Goal: Download file/media

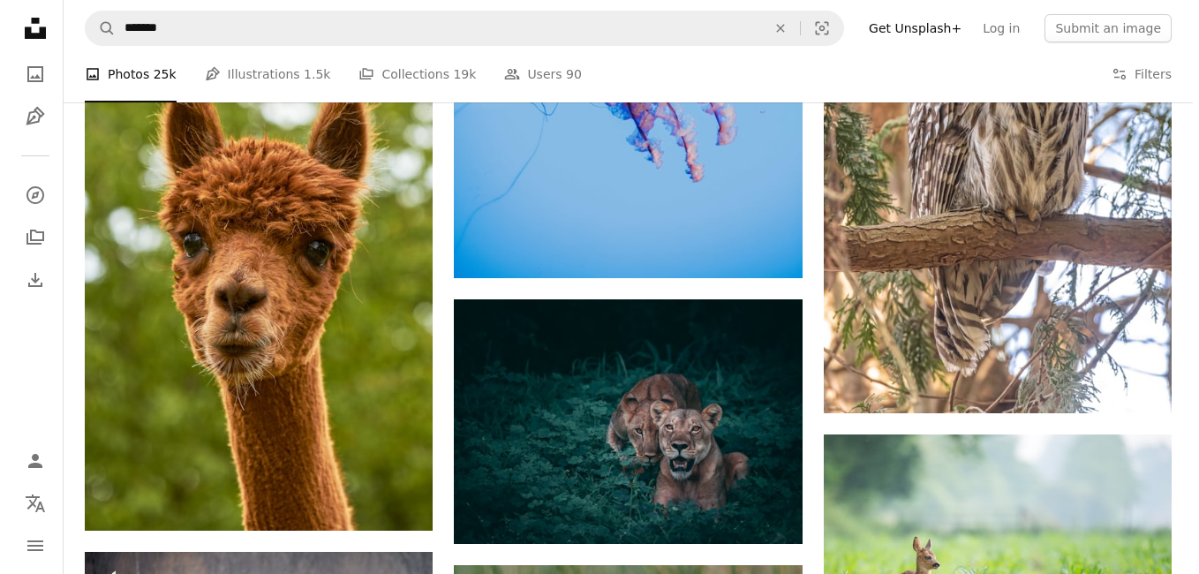
scroll to position [21343, 0]
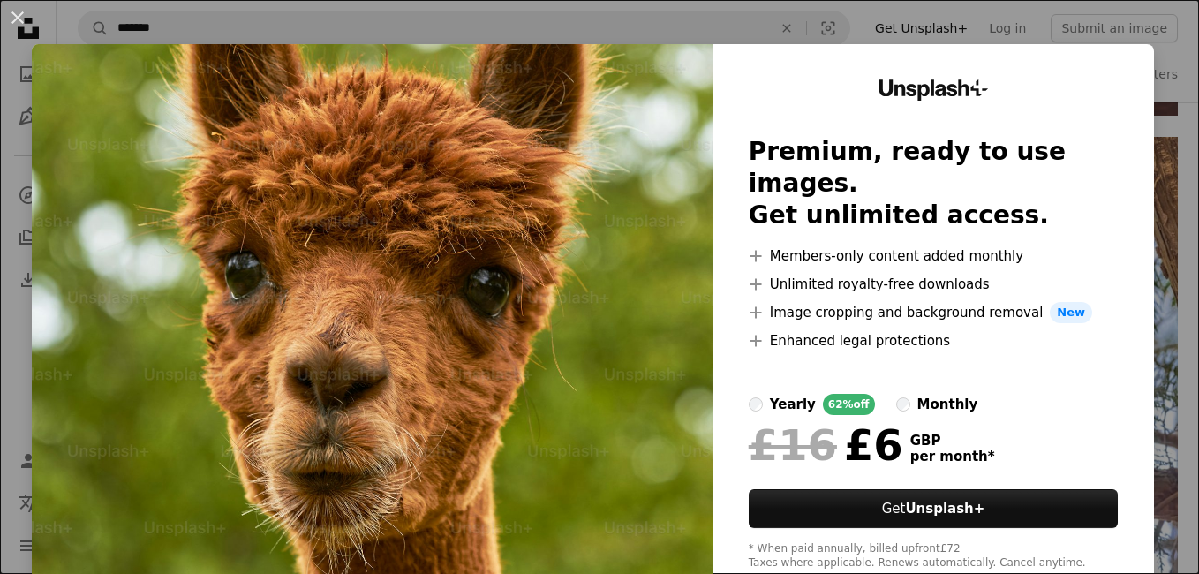
click at [1157, 373] on div "An X shape Unsplash+ Premium, ready to use images. Get unlimited access. A plus…" at bounding box center [599, 287] width 1199 height 574
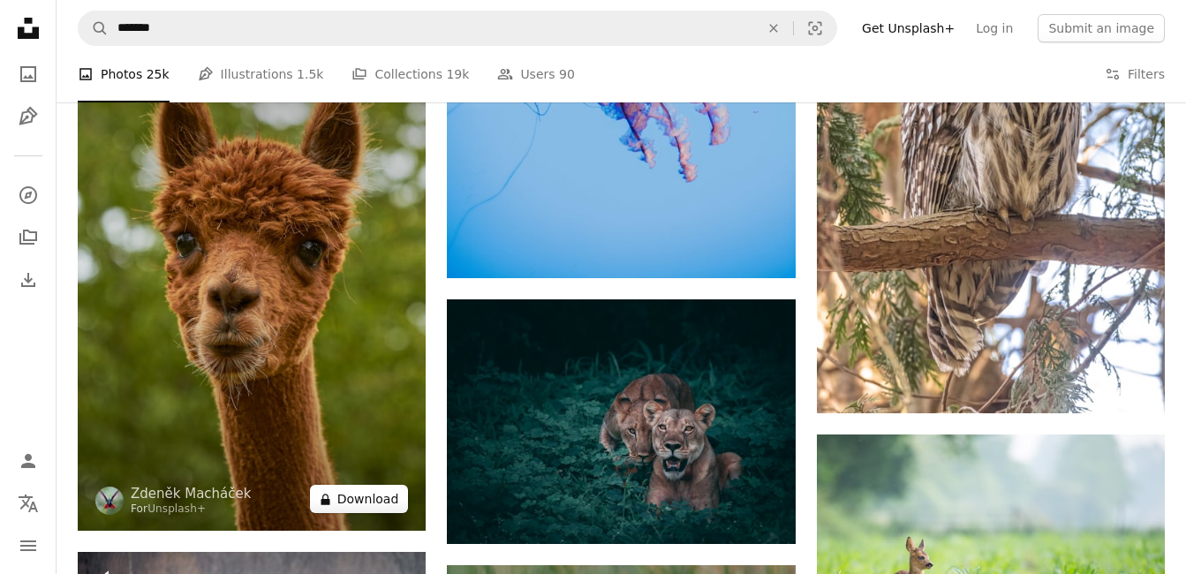
click at [348, 502] on button "A lock Download" at bounding box center [359, 499] width 99 height 28
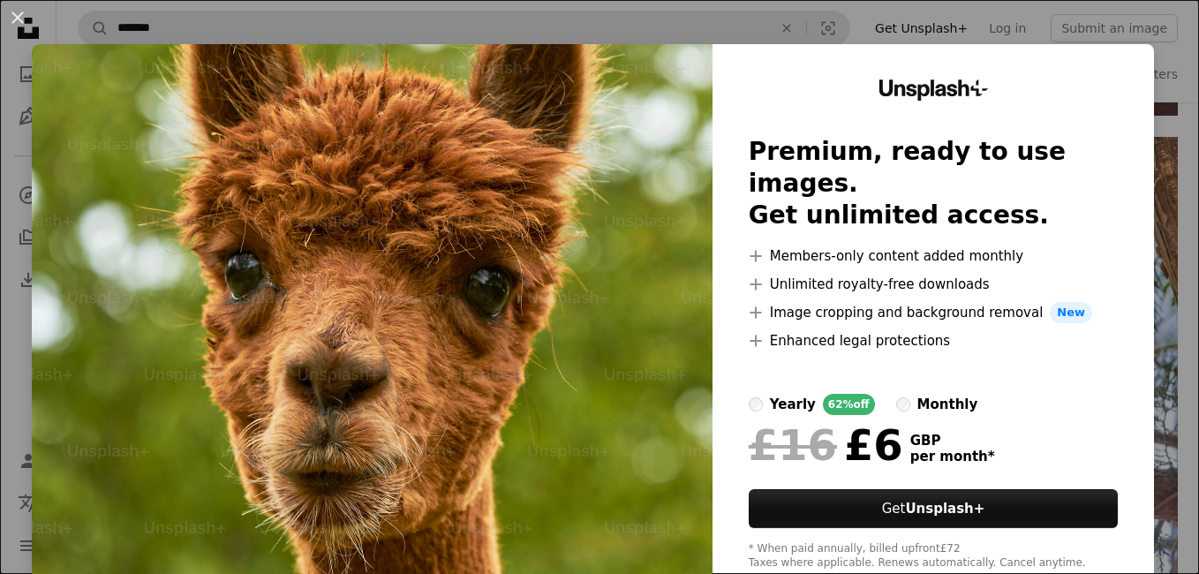
drag, startPoint x: 1158, startPoint y: 319, endPoint x: 287, endPoint y: 42, distance: 914.2
click at [1158, 320] on div "An X shape Unsplash+ Premium, ready to use images. Get unlimited access. A plus…" at bounding box center [599, 287] width 1199 height 574
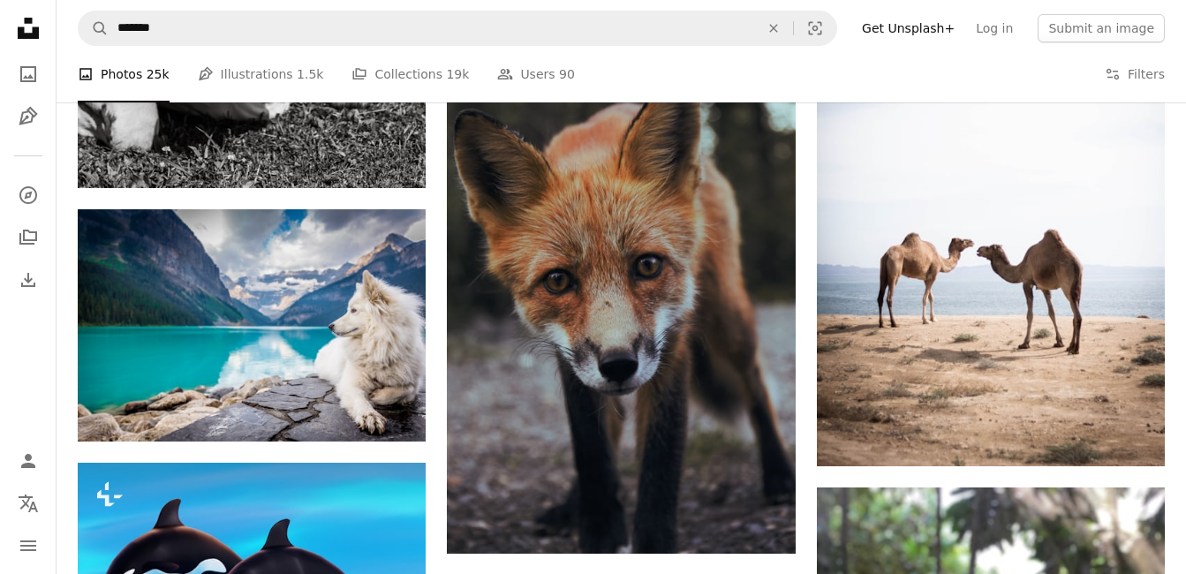
scroll to position [22884, 0]
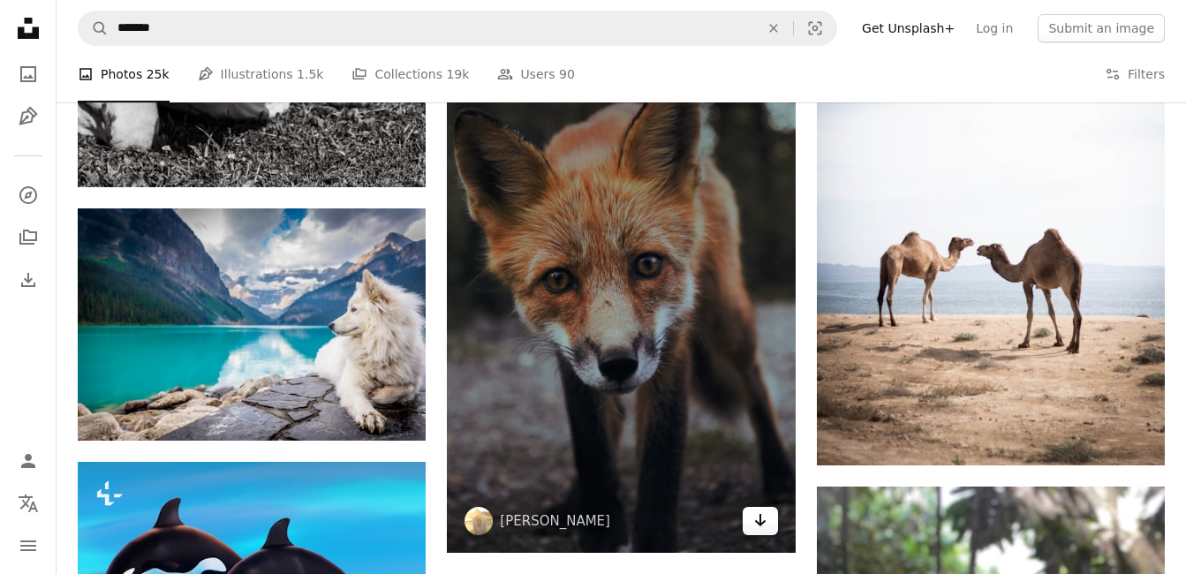
click at [762, 526] on icon "Arrow pointing down" at bounding box center [760, 519] width 14 height 21
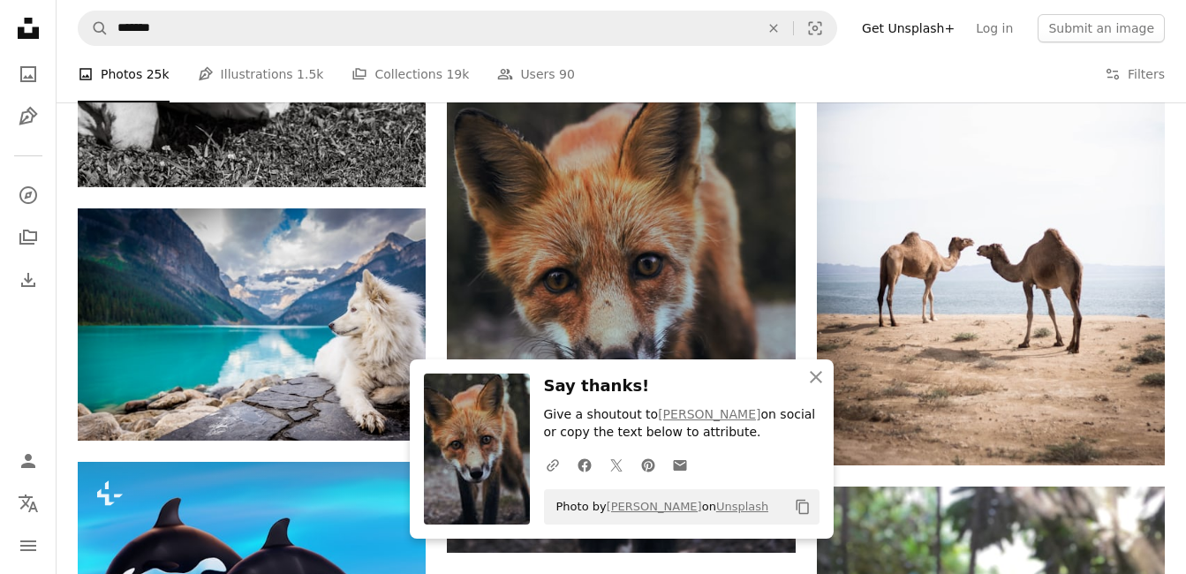
click at [690, 382] on h3 "Say thanks!" at bounding box center [681, 386] width 275 height 26
click at [822, 374] on icon "An X shape" at bounding box center [815, 376] width 21 height 21
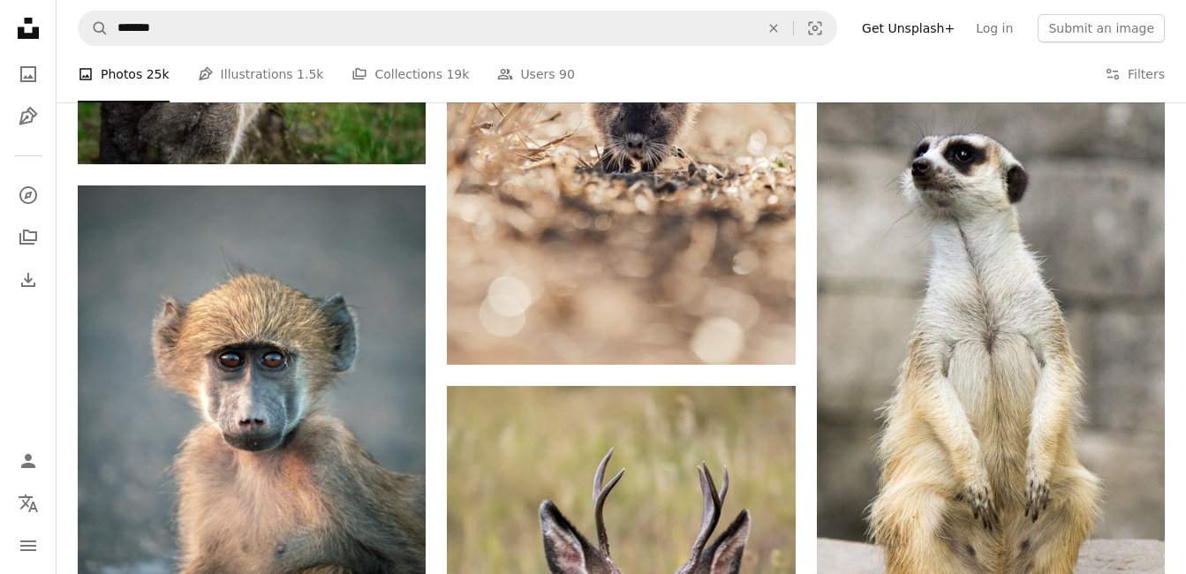
scroll to position [30336, 0]
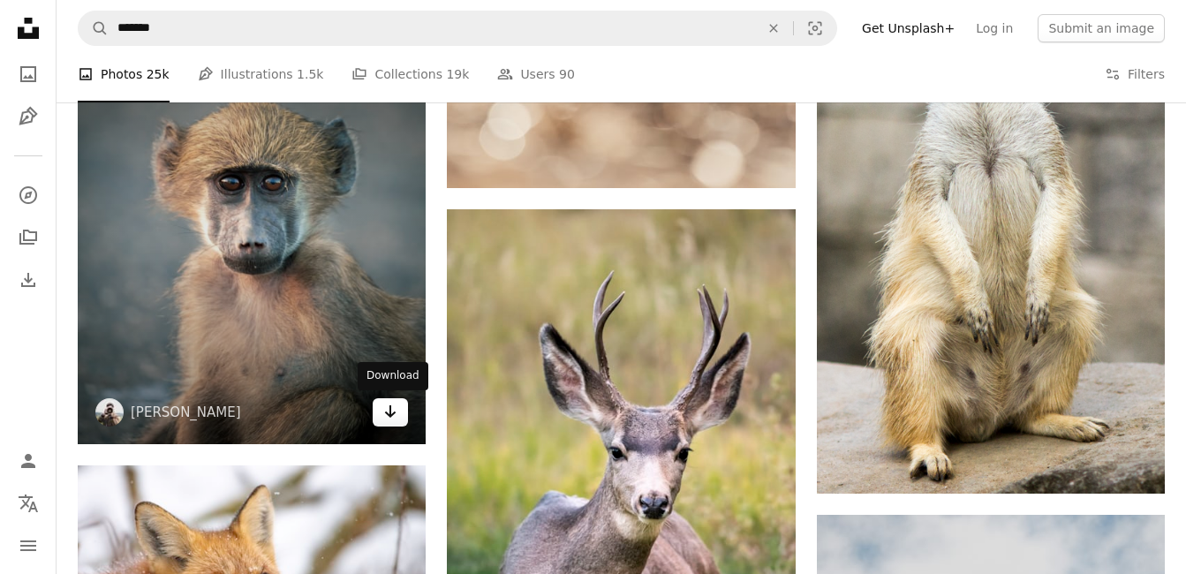
click at [392, 415] on icon "Download" at bounding box center [390, 411] width 11 height 12
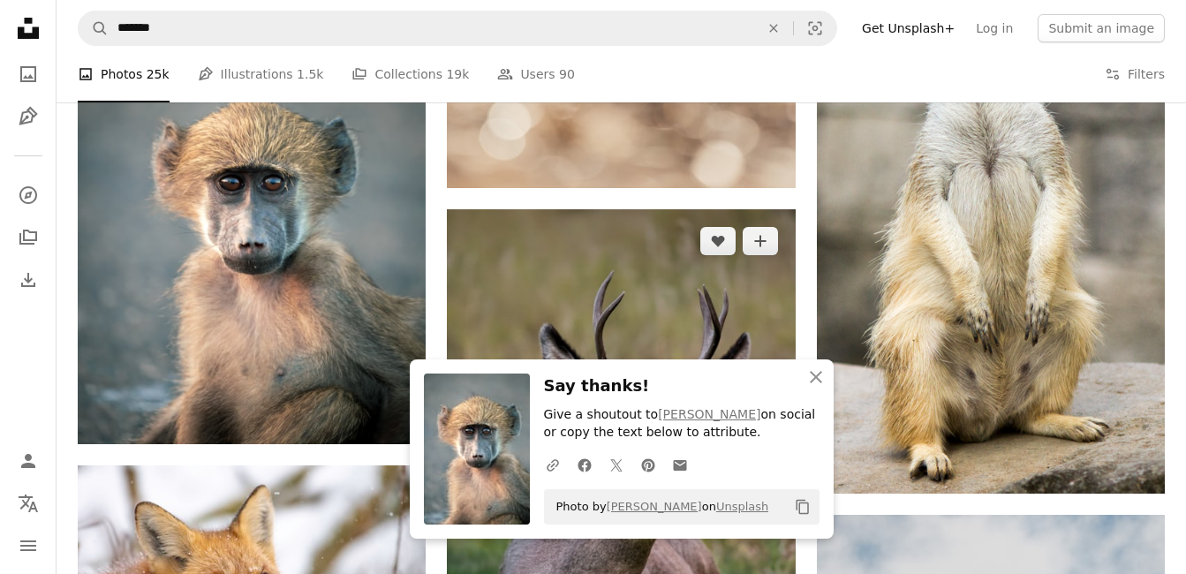
click at [532, 260] on img at bounding box center [621, 470] width 348 height 522
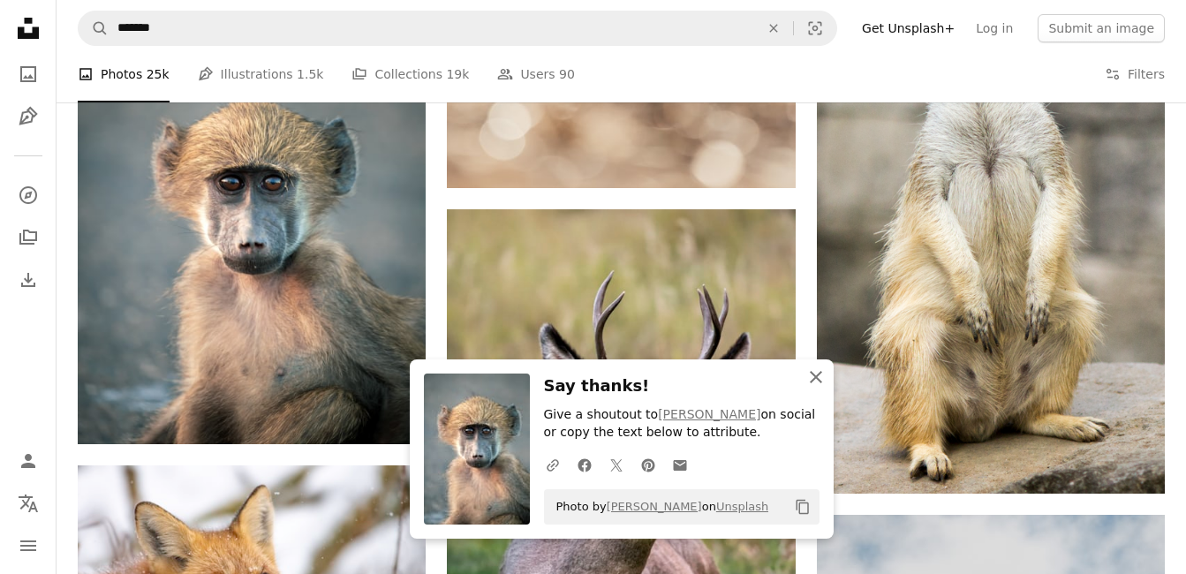
click at [812, 373] on icon "button" at bounding box center [816, 377] width 12 height 12
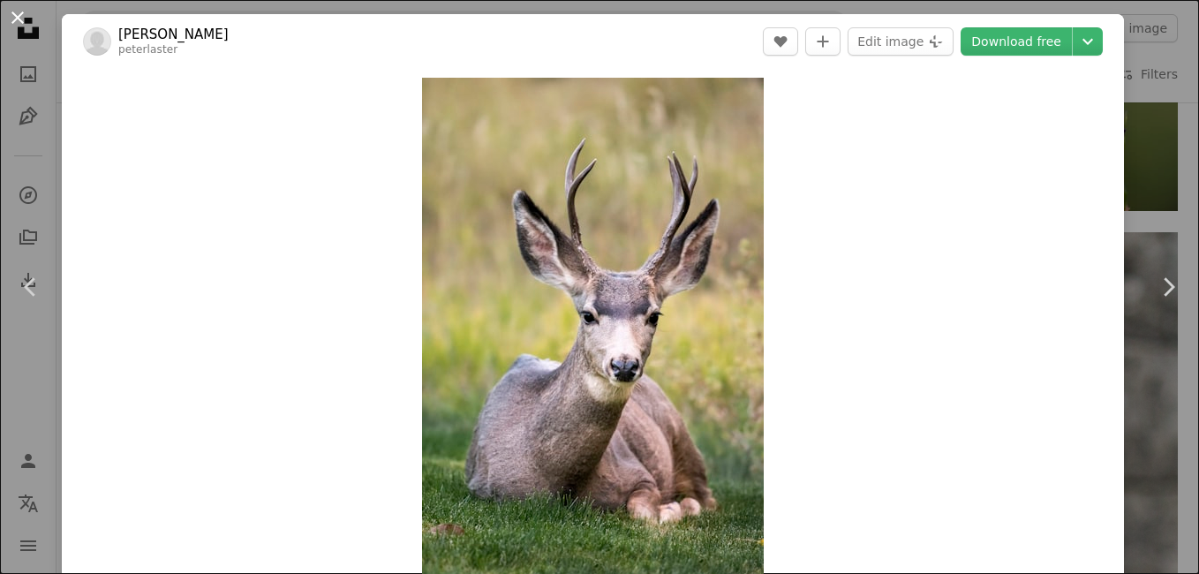
click at [16, 16] on button "An X shape" at bounding box center [17, 17] width 21 height 21
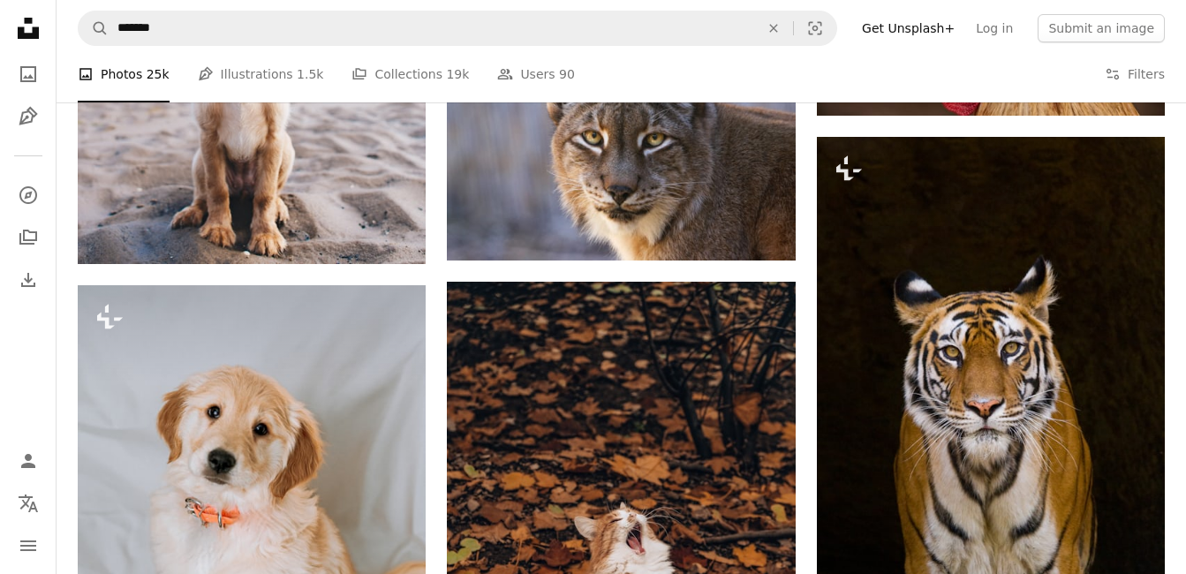
scroll to position [34867, 0]
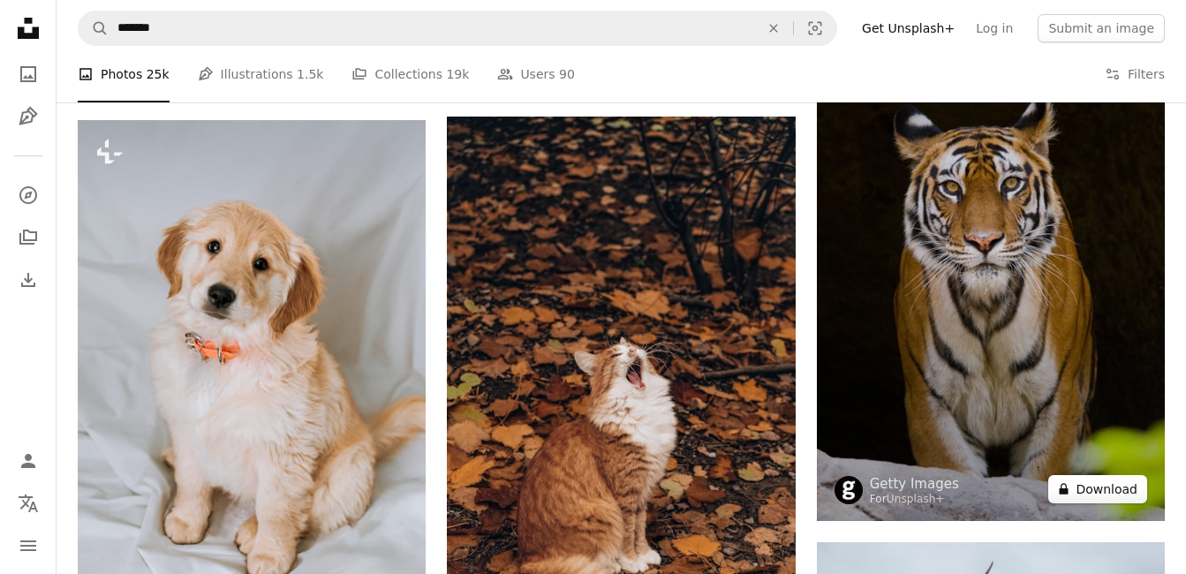
click at [1121, 488] on button "A lock Download" at bounding box center [1097, 489] width 99 height 28
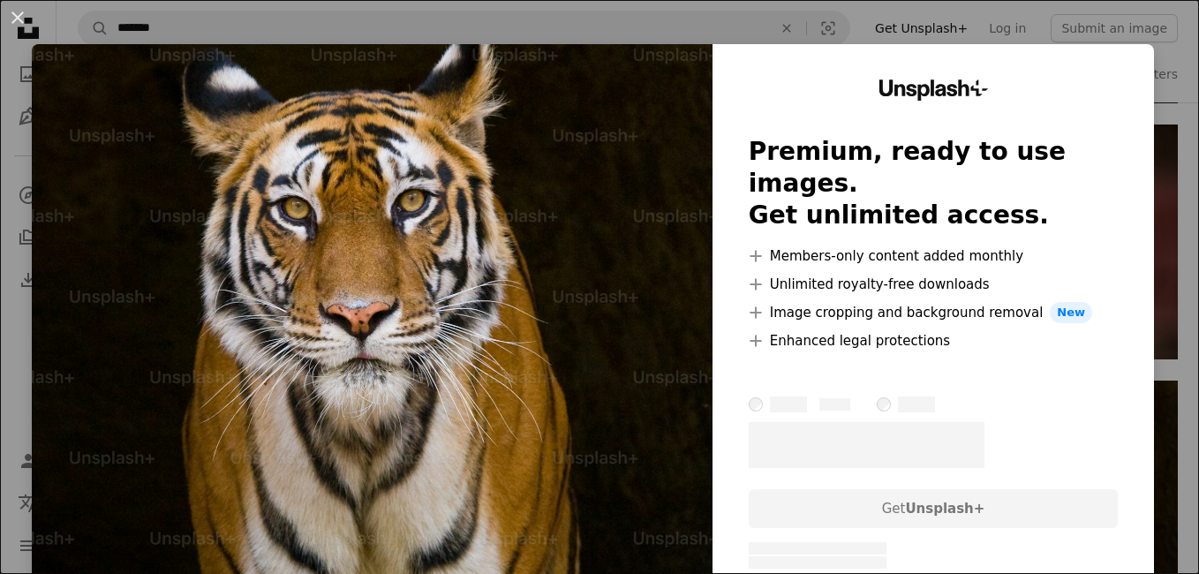
click at [1154, 290] on div "An X shape Unsplash+ Premium, ready to use images. Get unlimited access. A plus…" at bounding box center [599, 287] width 1199 height 574
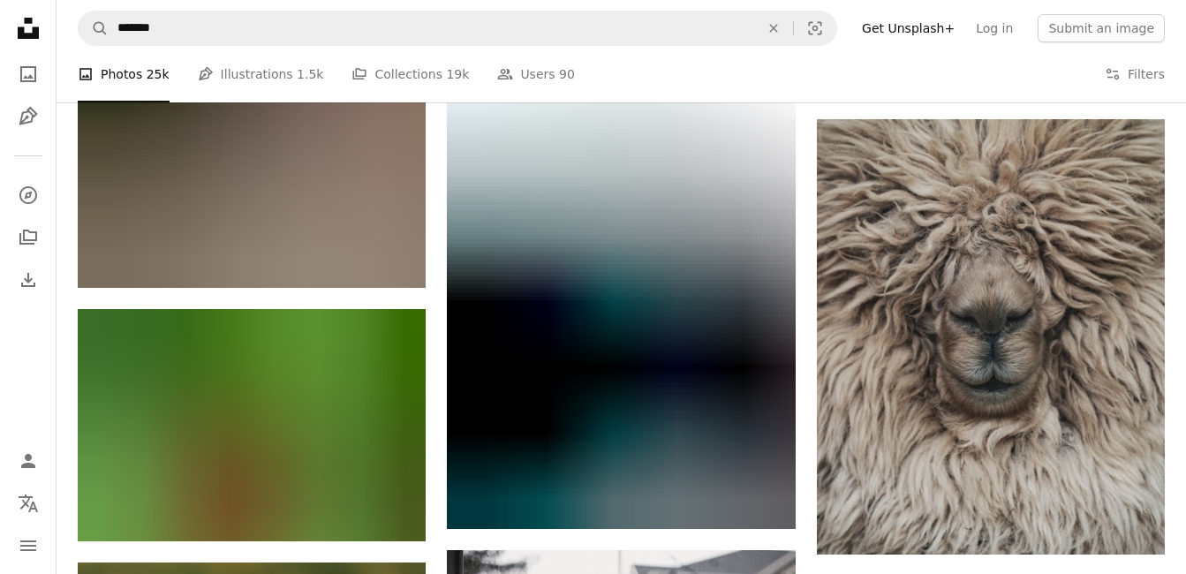
scroll to position [39281, 0]
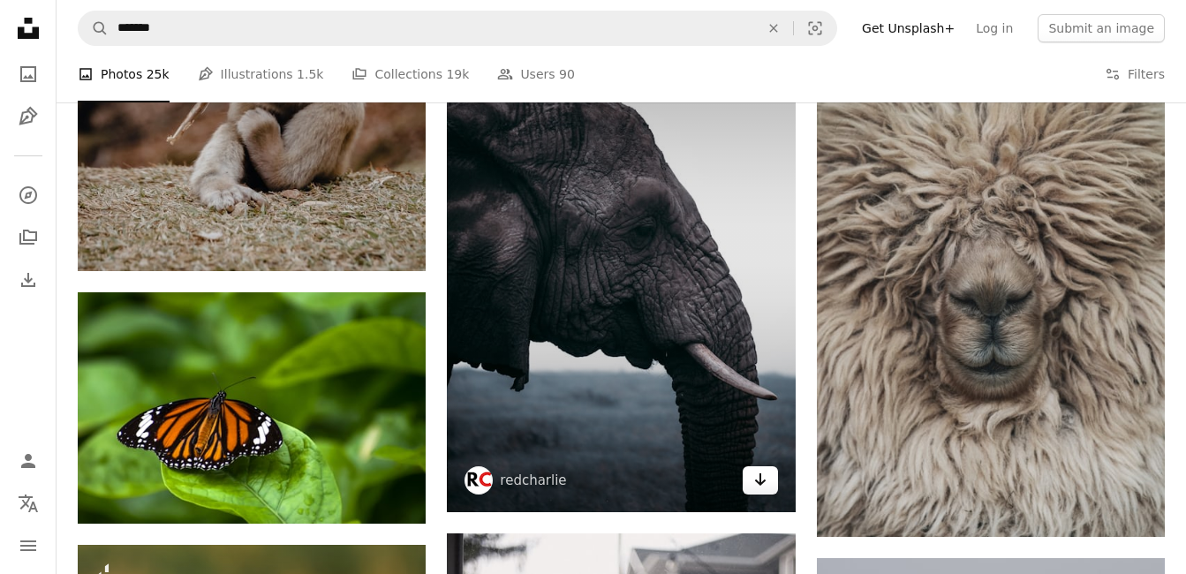
click at [760, 479] on icon "Download" at bounding box center [759, 479] width 11 height 12
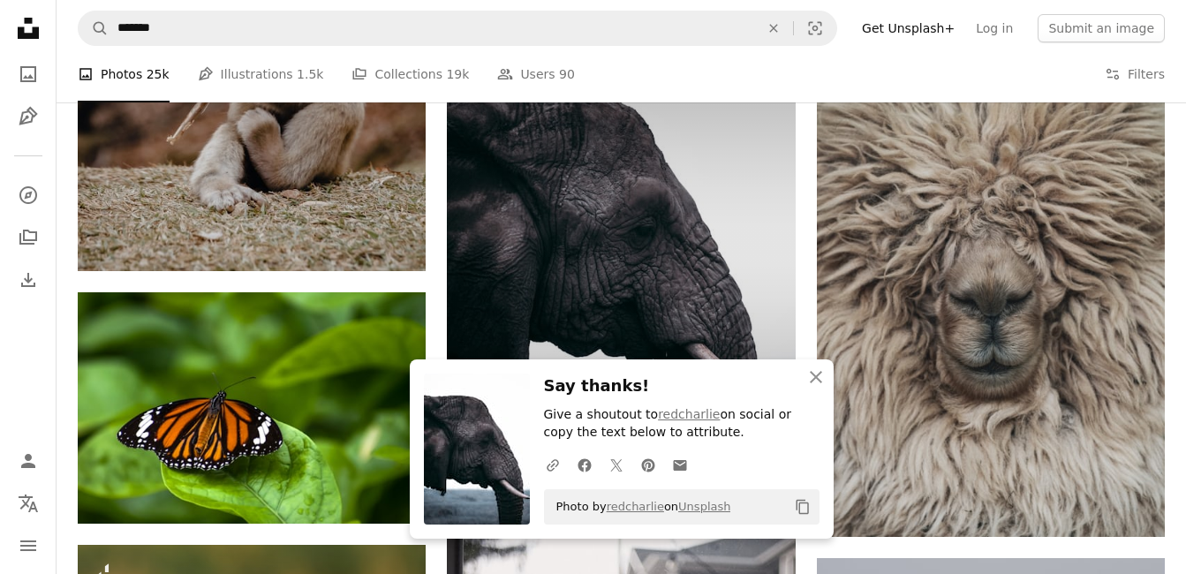
click at [578, 330] on img at bounding box center [621, 250] width 348 height 522
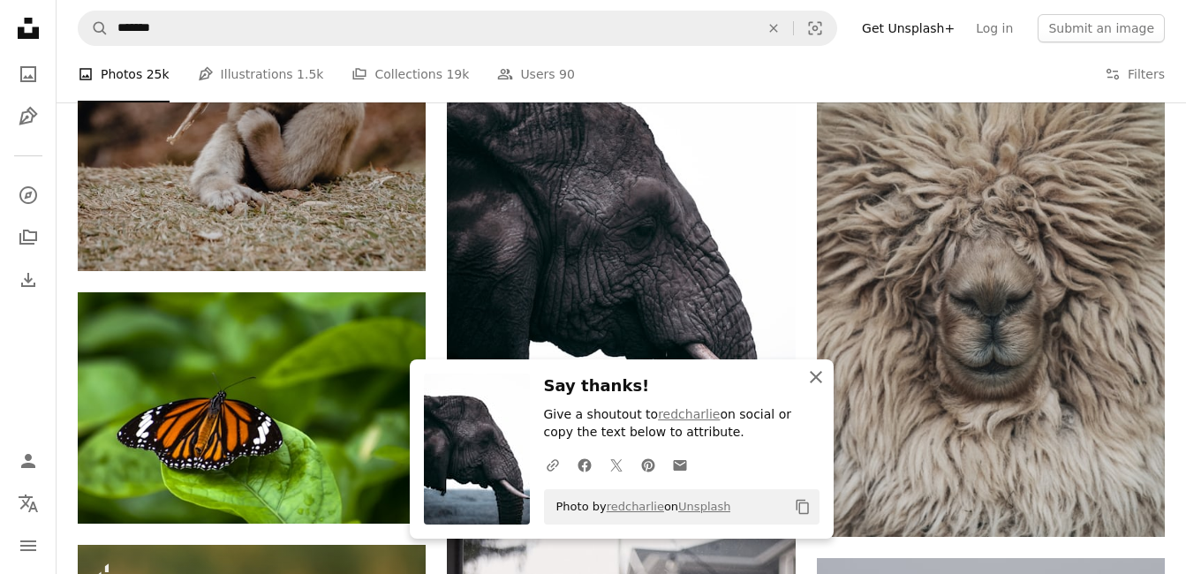
click at [817, 378] on icon "button" at bounding box center [816, 377] width 12 height 12
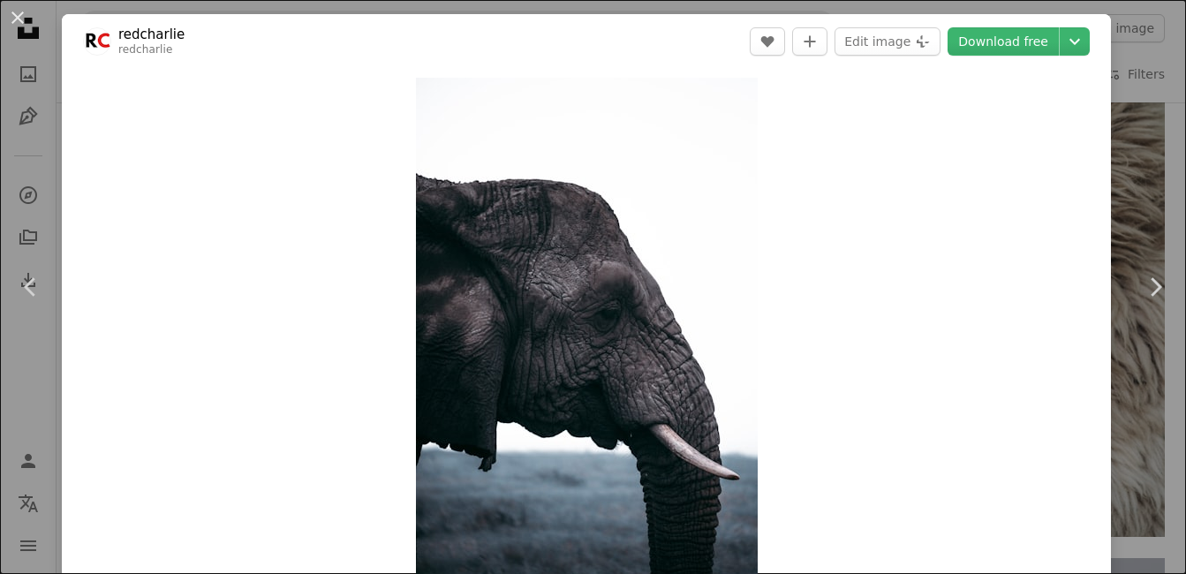
click at [1141, 97] on div "An X shape Chevron left Chevron right redcharlie redcharlie A heart A plus sign…" at bounding box center [593, 287] width 1186 height 574
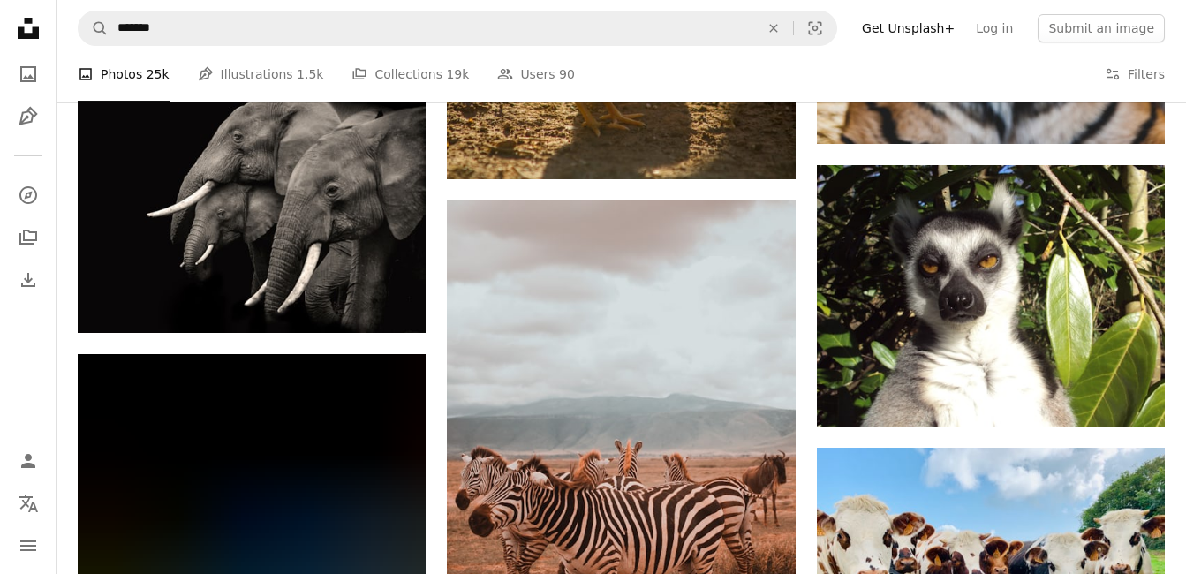
scroll to position [41257, 0]
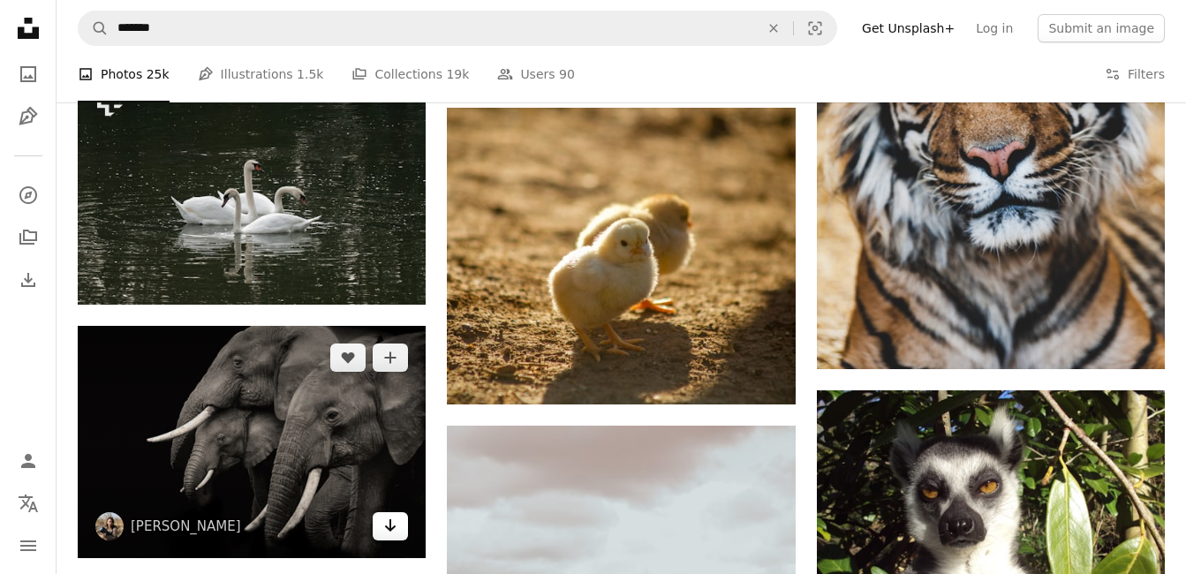
click at [385, 524] on icon "Arrow pointing down" at bounding box center [390, 525] width 14 height 21
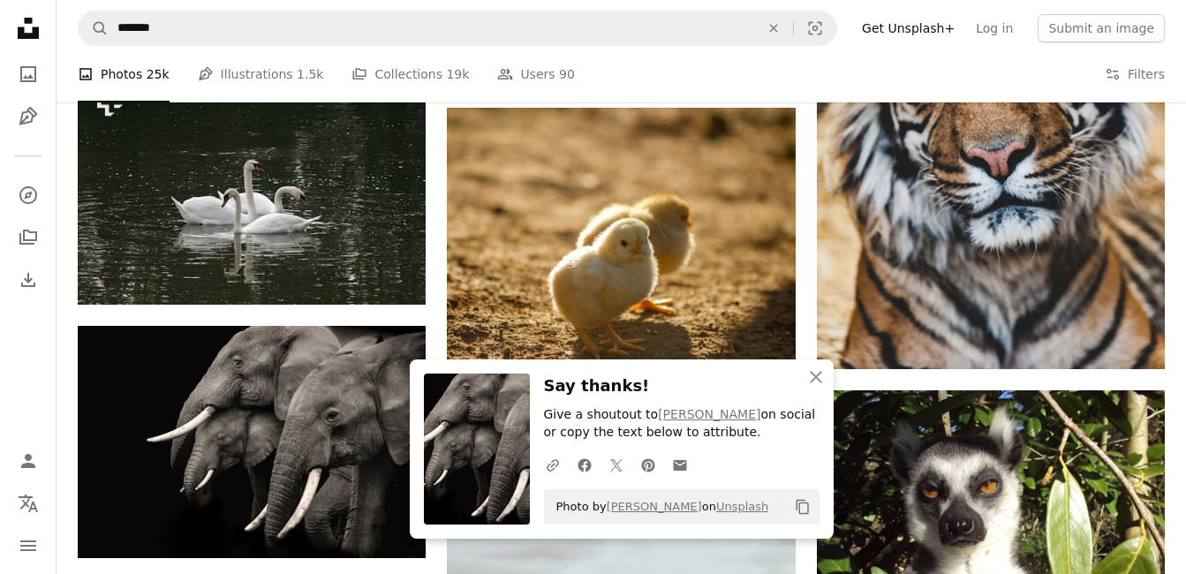
click at [813, 376] on icon "An X shape" at bounding box center [815, 376] width 21 height 21
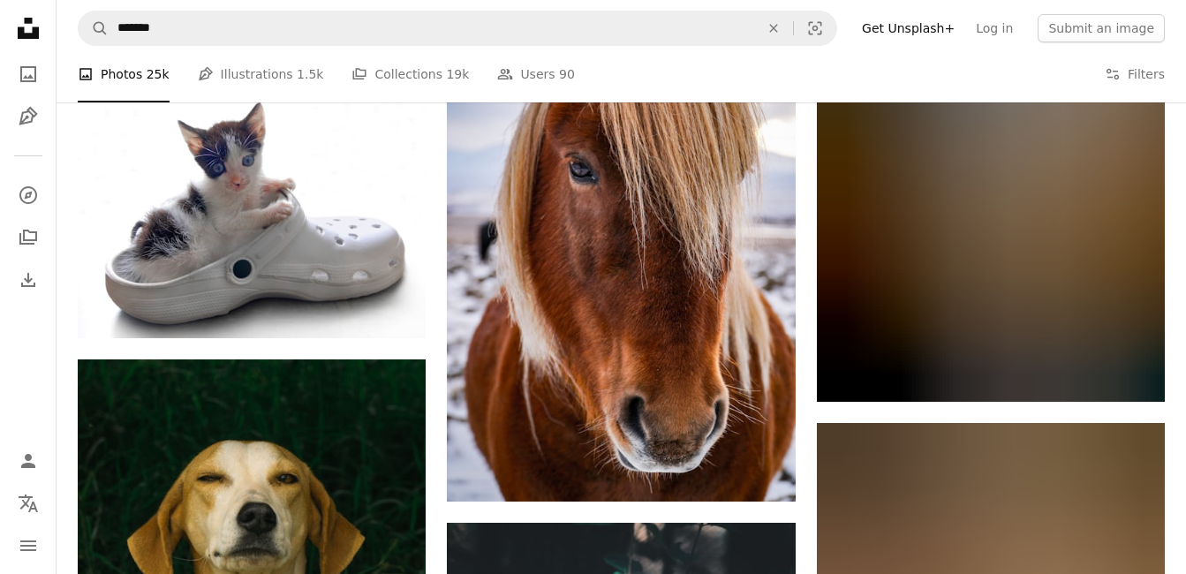
scroll to position [43283, 0]
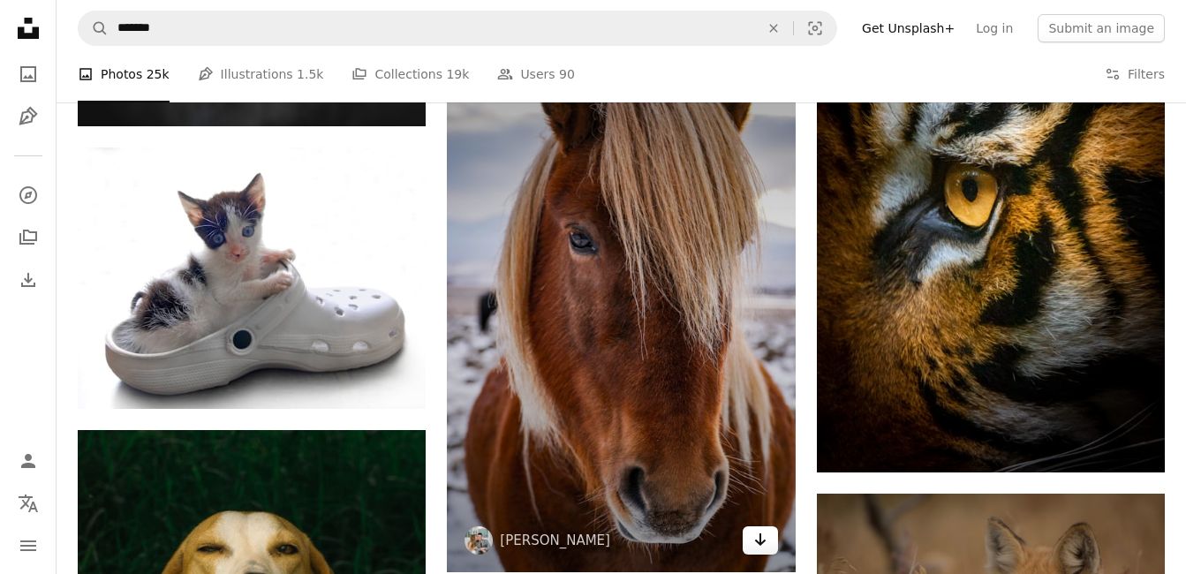
click at [754, 536] on icon "Arrow pointing down" at bounding box center [760, 539] width 14 height 21
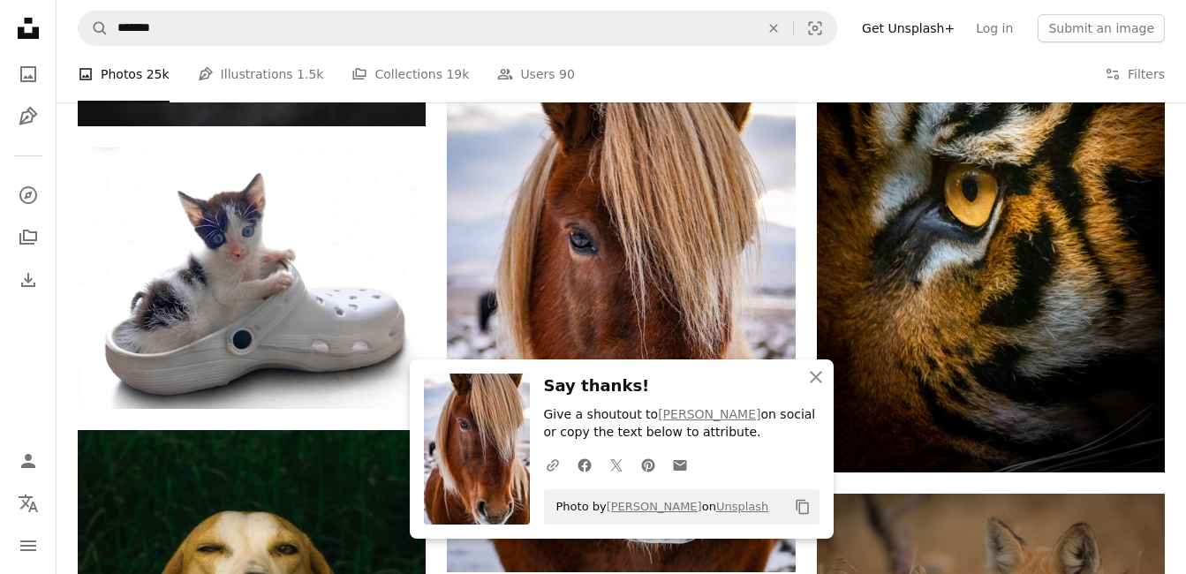
click at [1176, 85] on div "A photo Photos 25k Pen Tool Illustrations 1.5k A stack of folders Collections 1…" at bounding box center [621, 74] width 1129 height 57
click at [817, 373] on icon "An X shape" at bounding box center [815, 376] width 21 height 21
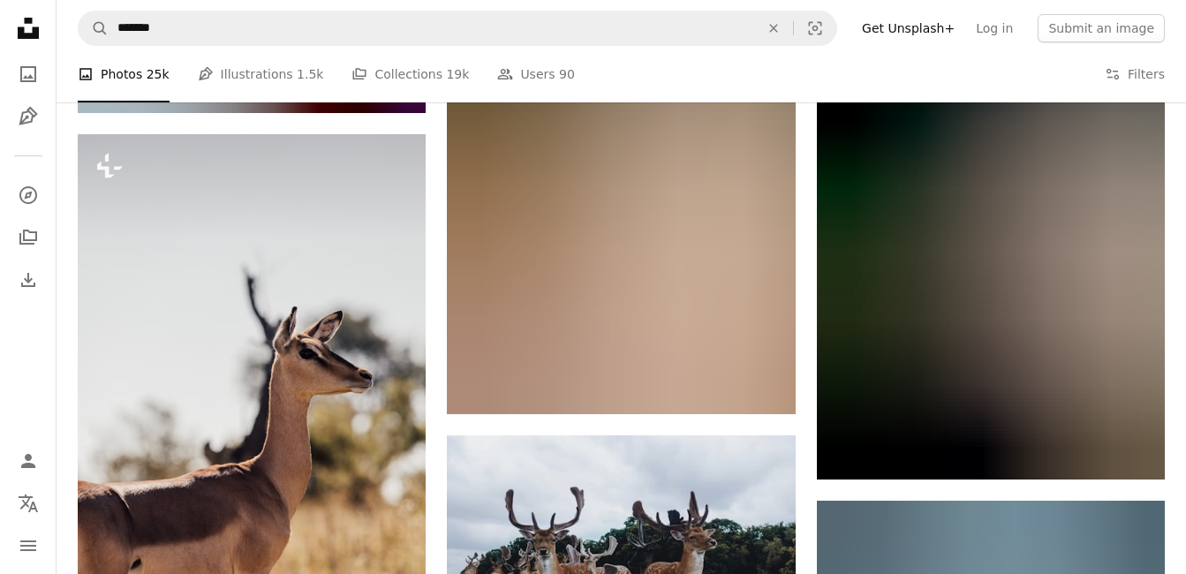
scroll to position [74678, 0]
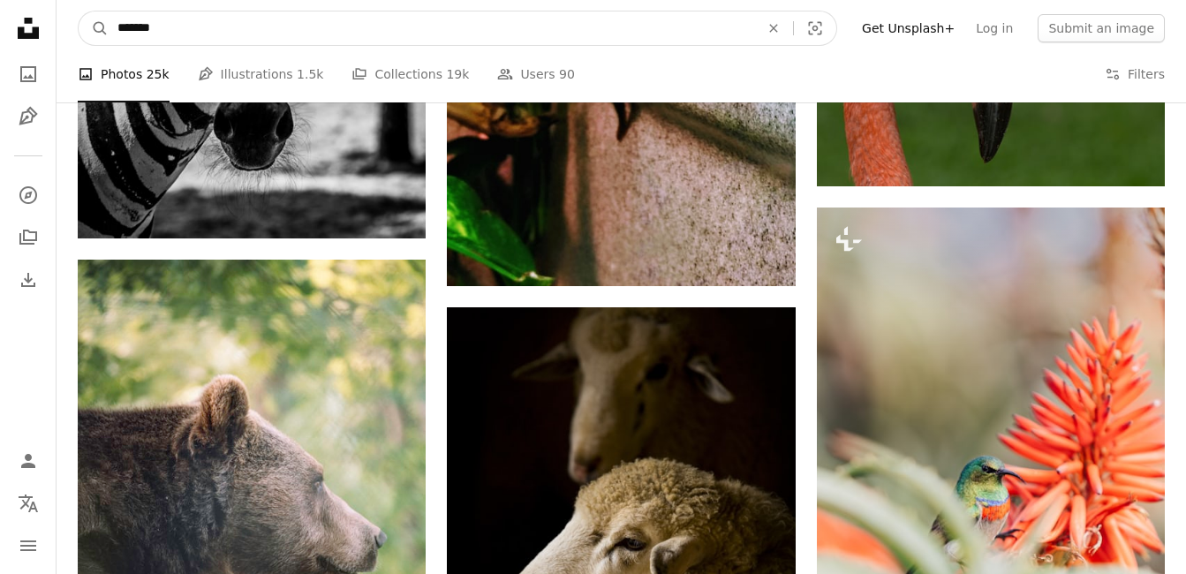
click at [195, 20] on input "*******" at bounding box center [431, 28] width 645 height 34
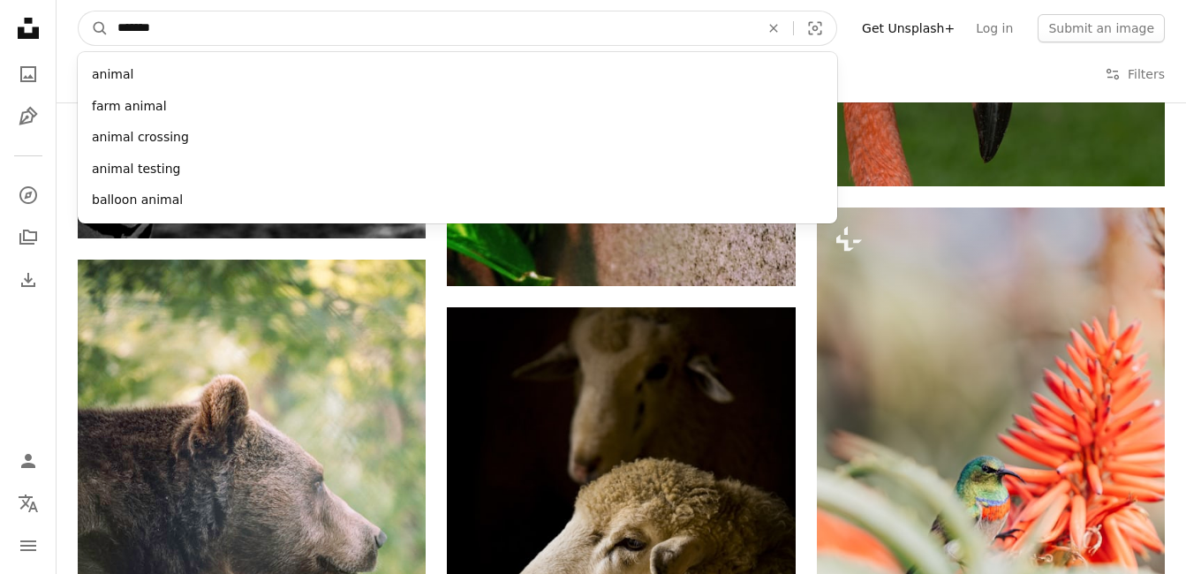
click at [194, 20] on input "*******" at bounding box center [431, 28] width 645 height 34
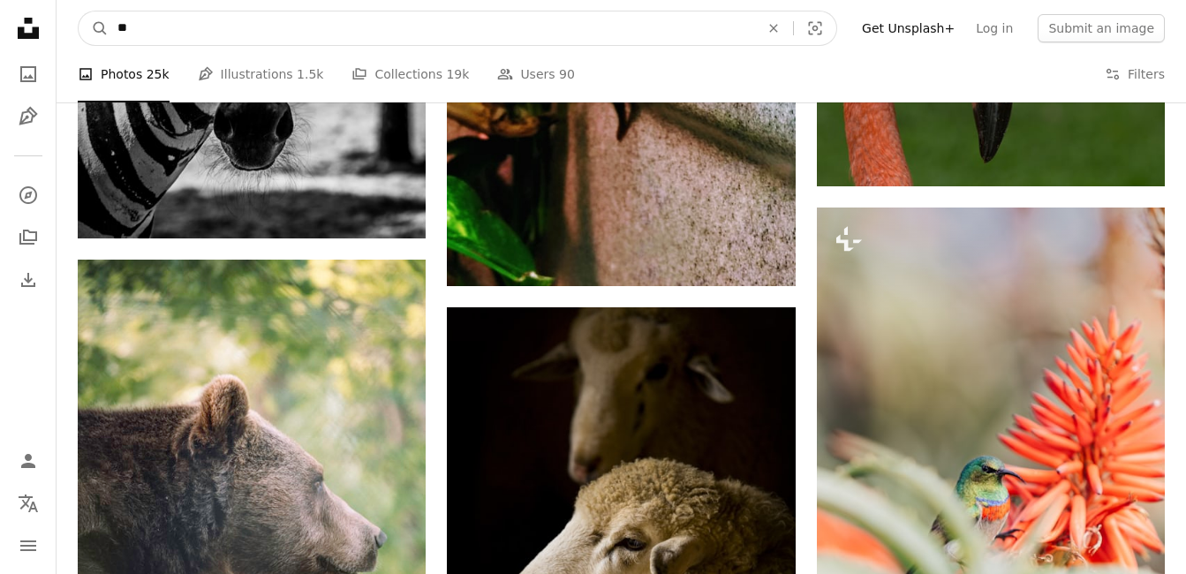
type input "*"
type input "****"
click at [79, 11] on button "A magnifying glass" at bounding box center [94, 28] width 30 height 34
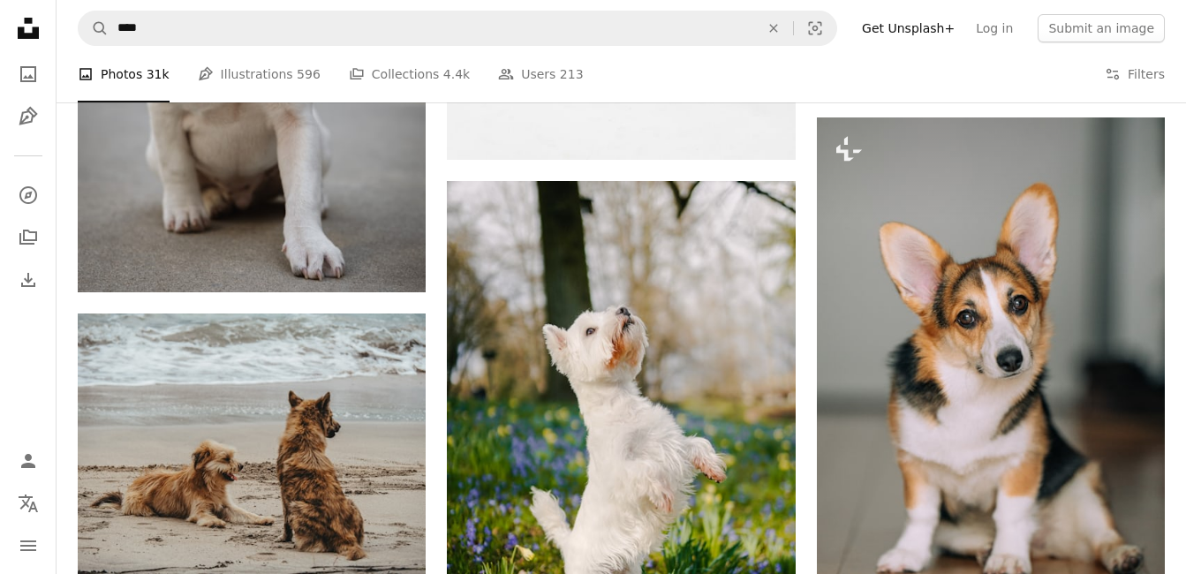
scroll to position [32059, 0]
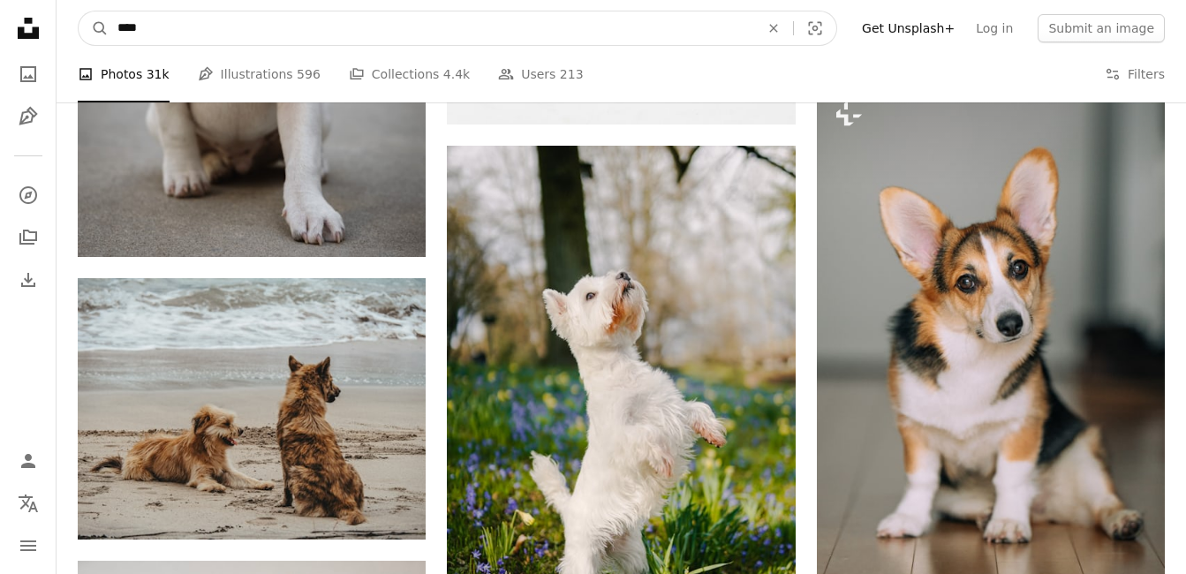
click at [151, 30] on input "****" at bounding box center [431, 28] width 645 height 34
type input "*********"
click at [79, 11] on button "A magnifying glass" at bounding box center [94, 28] width 30 height 34
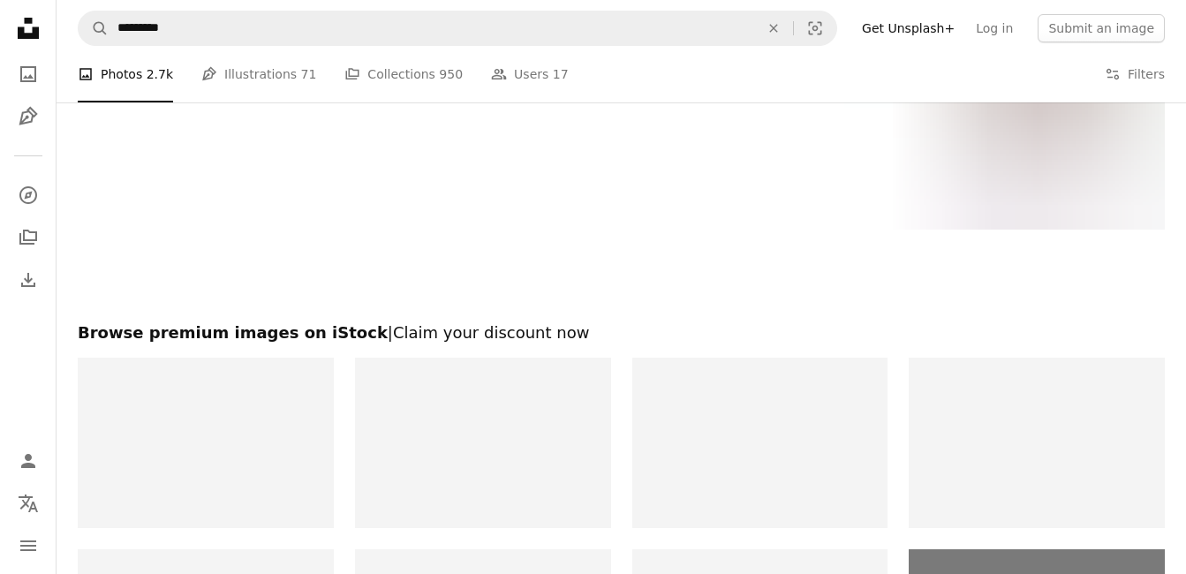
scroll to position [3154, 0]
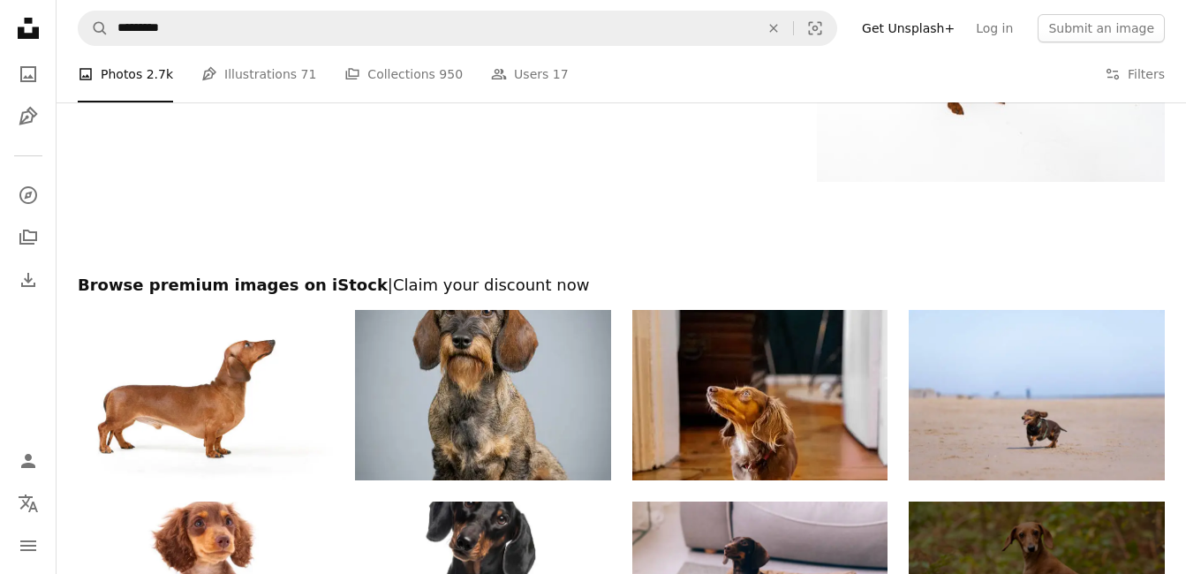
click at [466, 360] on img at bounding box center [483, 395] width 256 height 170
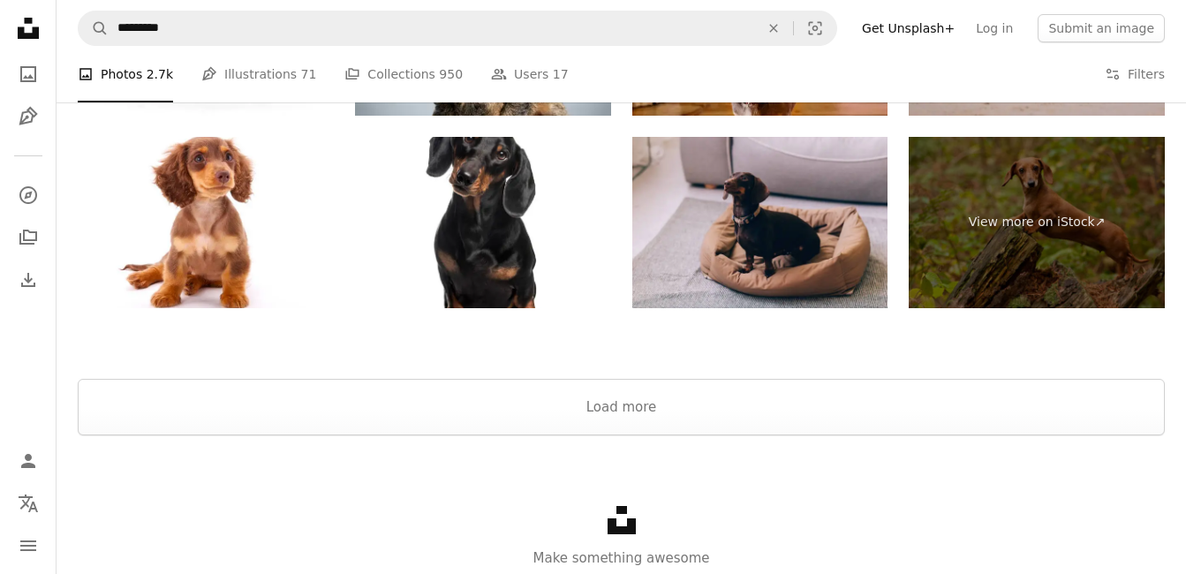
scroll to position [3524, 0]
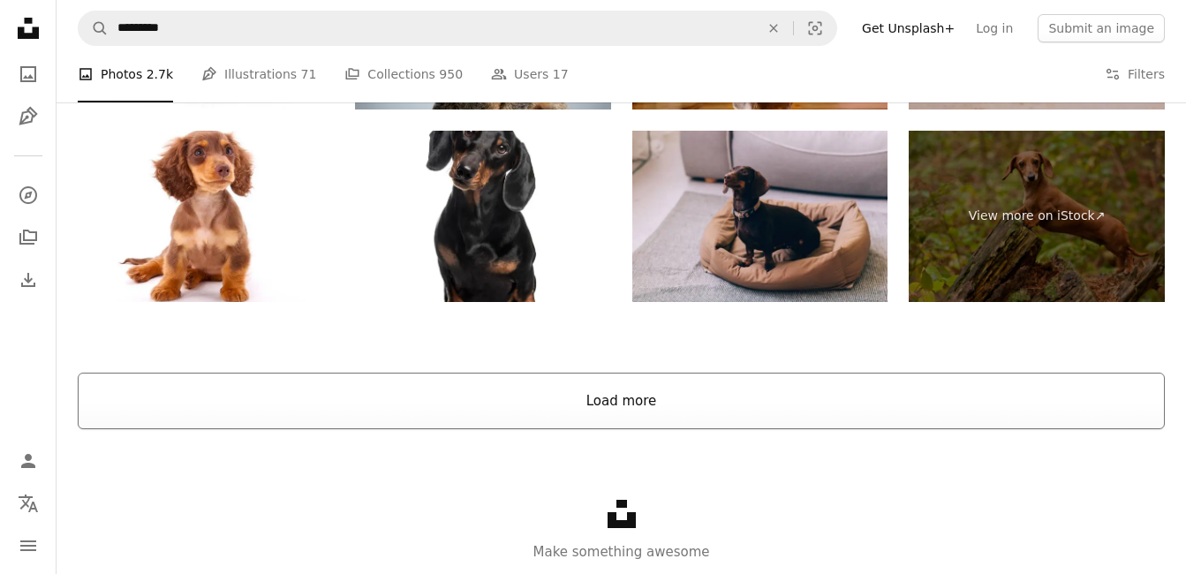
click at [608, 399] on button "Load more" at bounding box center [621, 401] width 1087 height 57
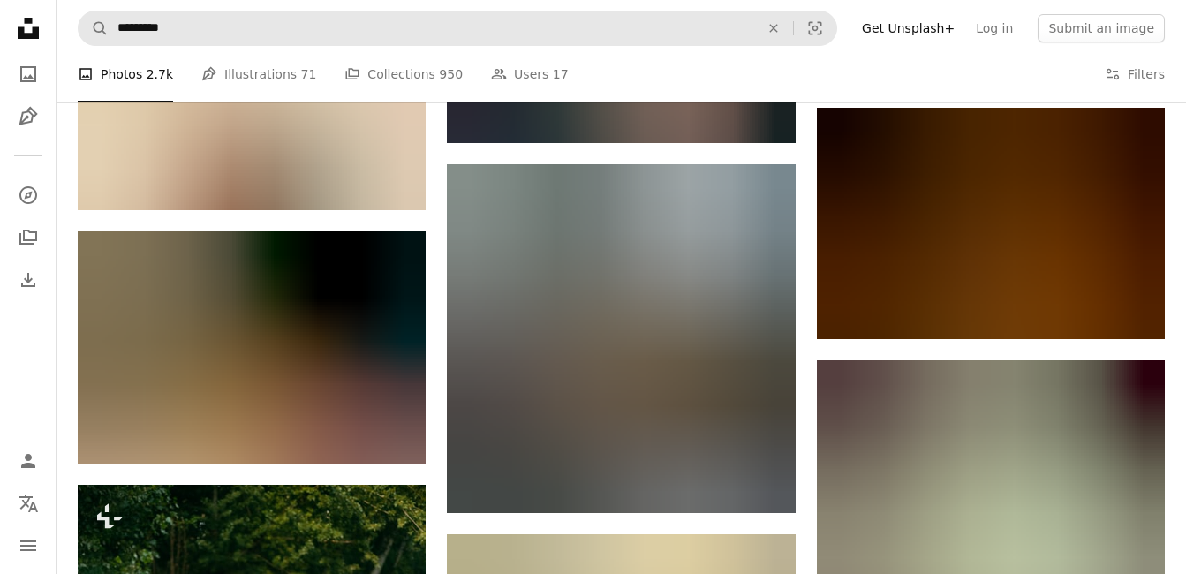
scroll to position [64627, 0]
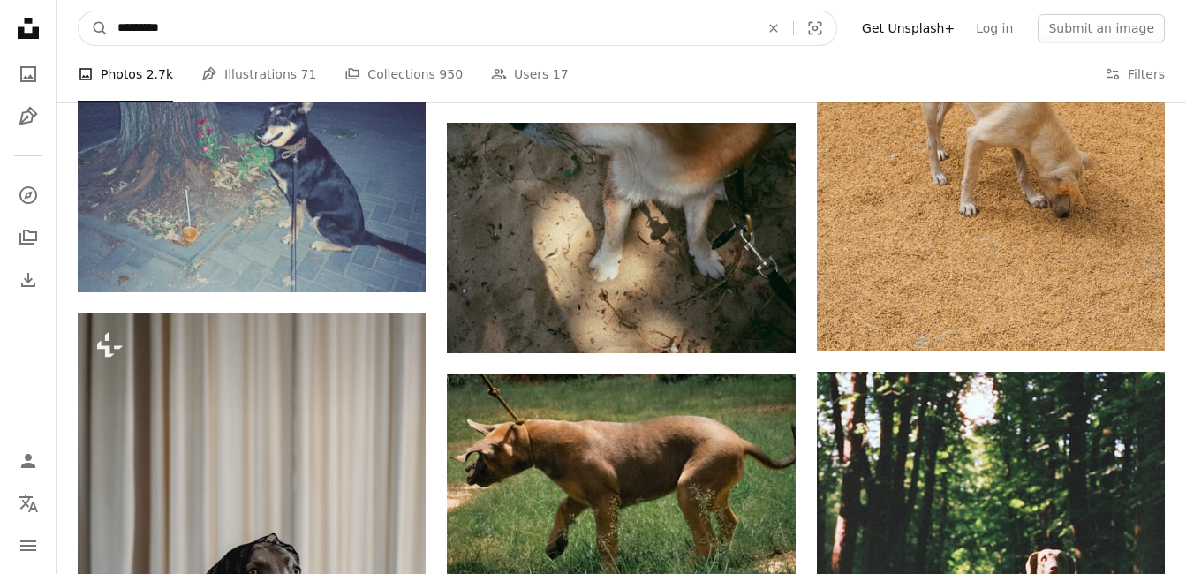
click at [185, 30] on input "*********" at bounding box center [431, 28] width 645 height 34
type input "*"
